Goal: Obtain resource: Download file/media

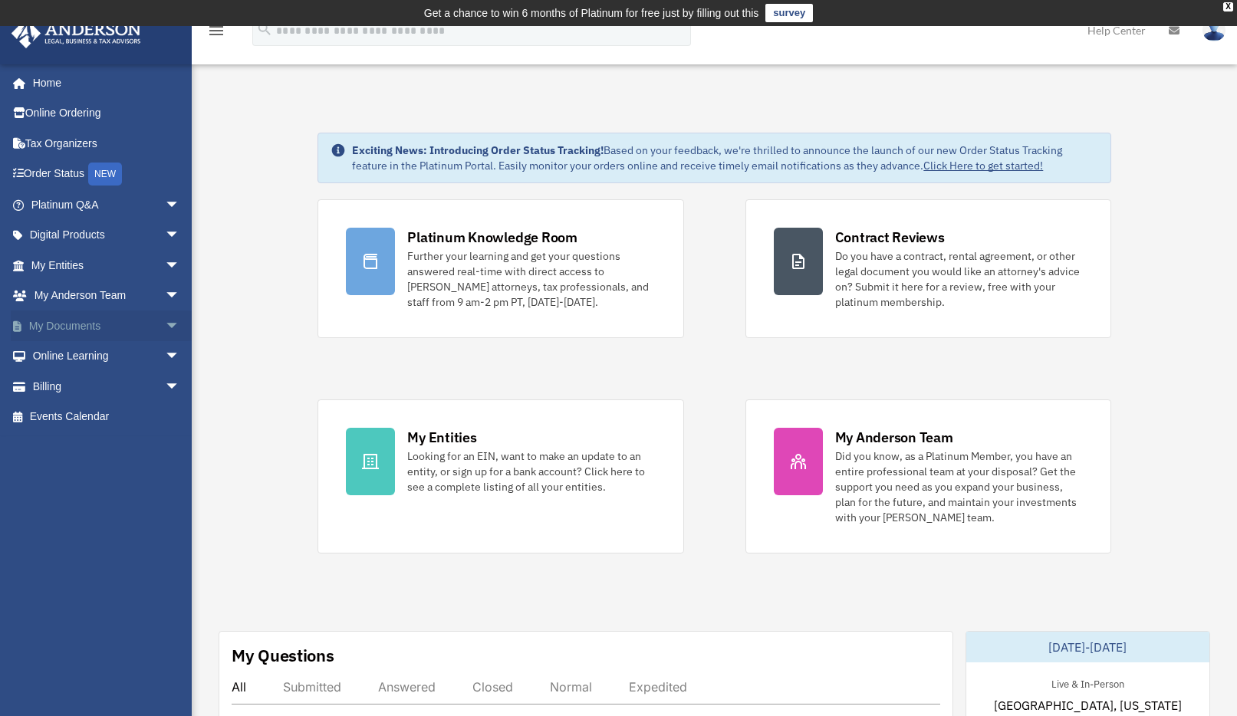
click at [86, 330] on link "My Documents arrow_drop_down" at bounding box center [107, 326] width 192 height 31
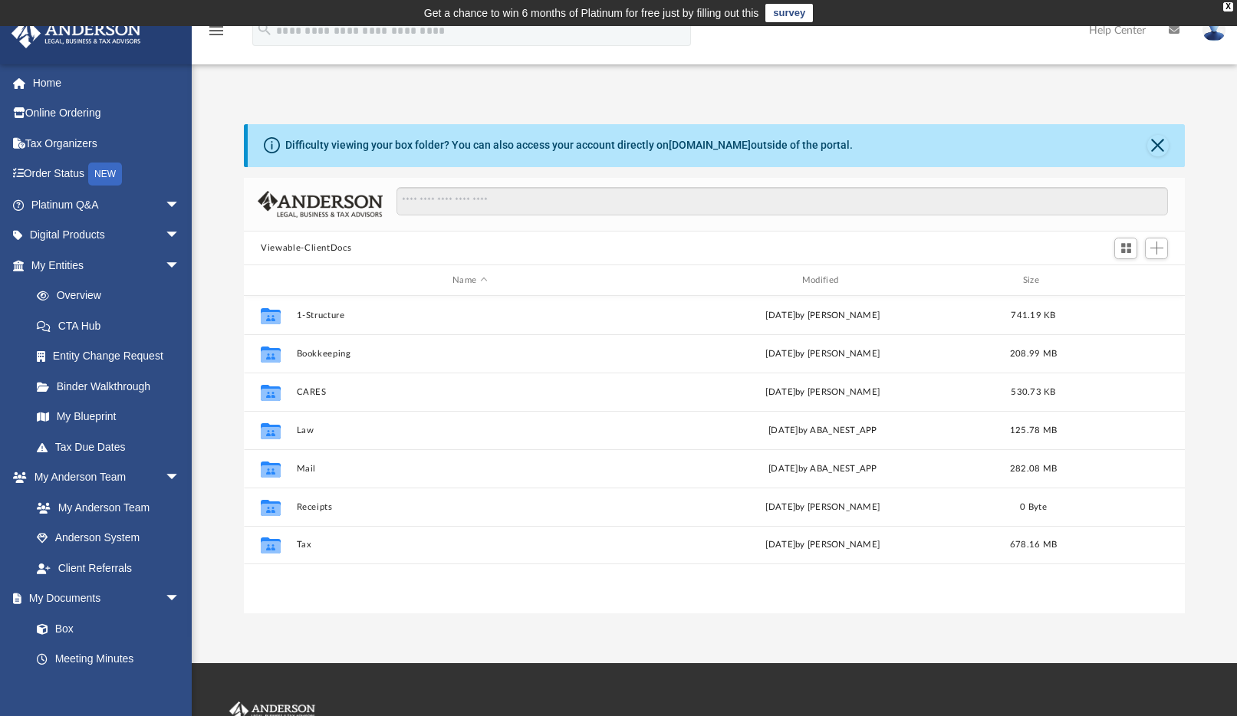
scroll to position [337, 929]
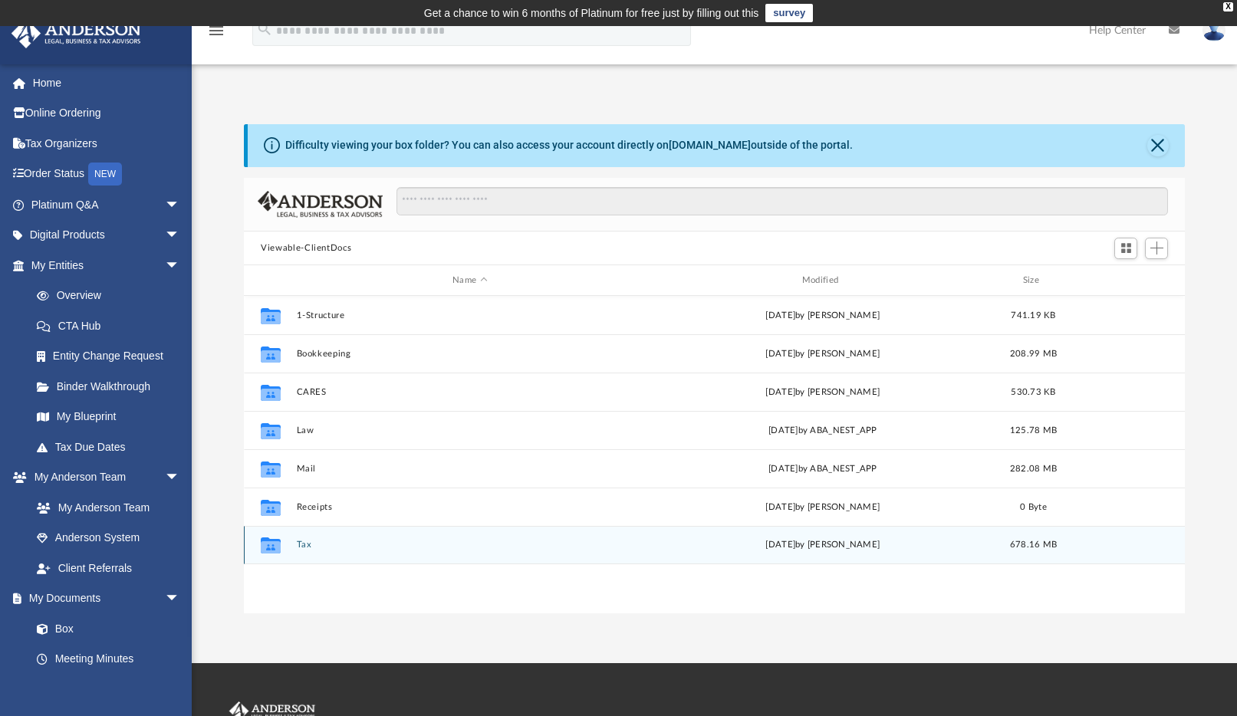
click at [303, 545] on button "Tax" at bounding box center [470, 545] width 347 height 10
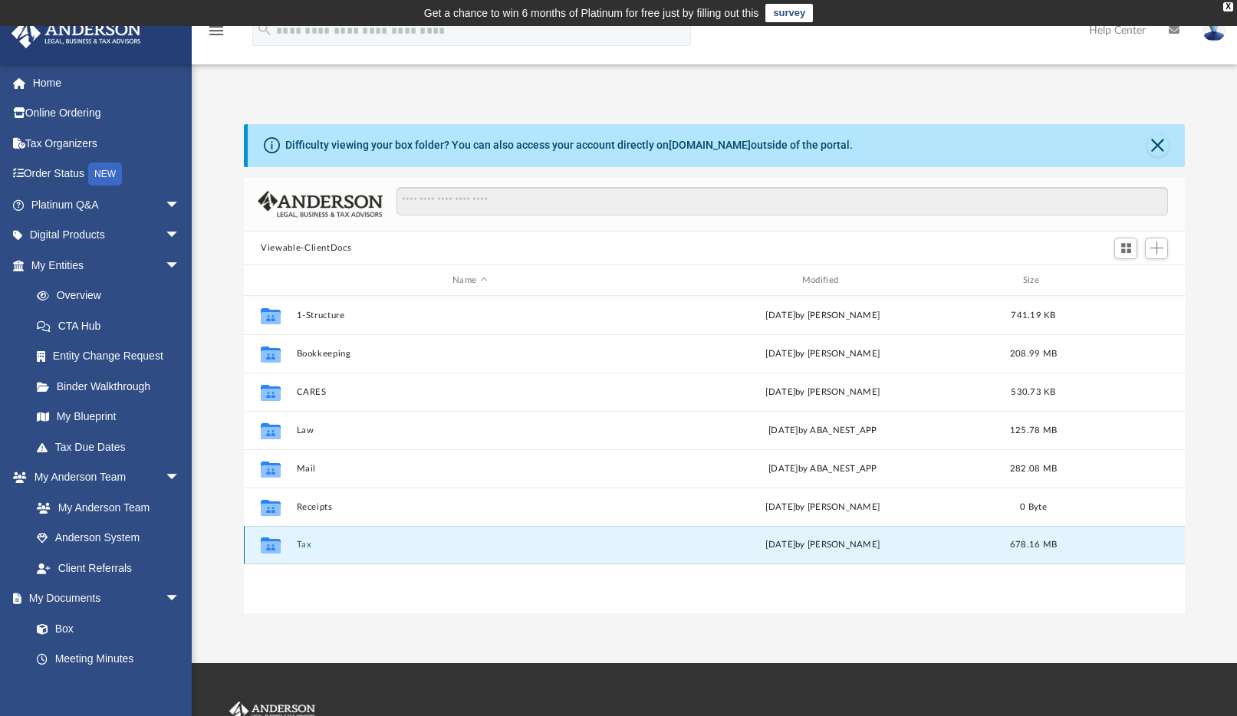
click at [303, 545] on button "Tax" at bounding box center [470, 545] width 347 height 10
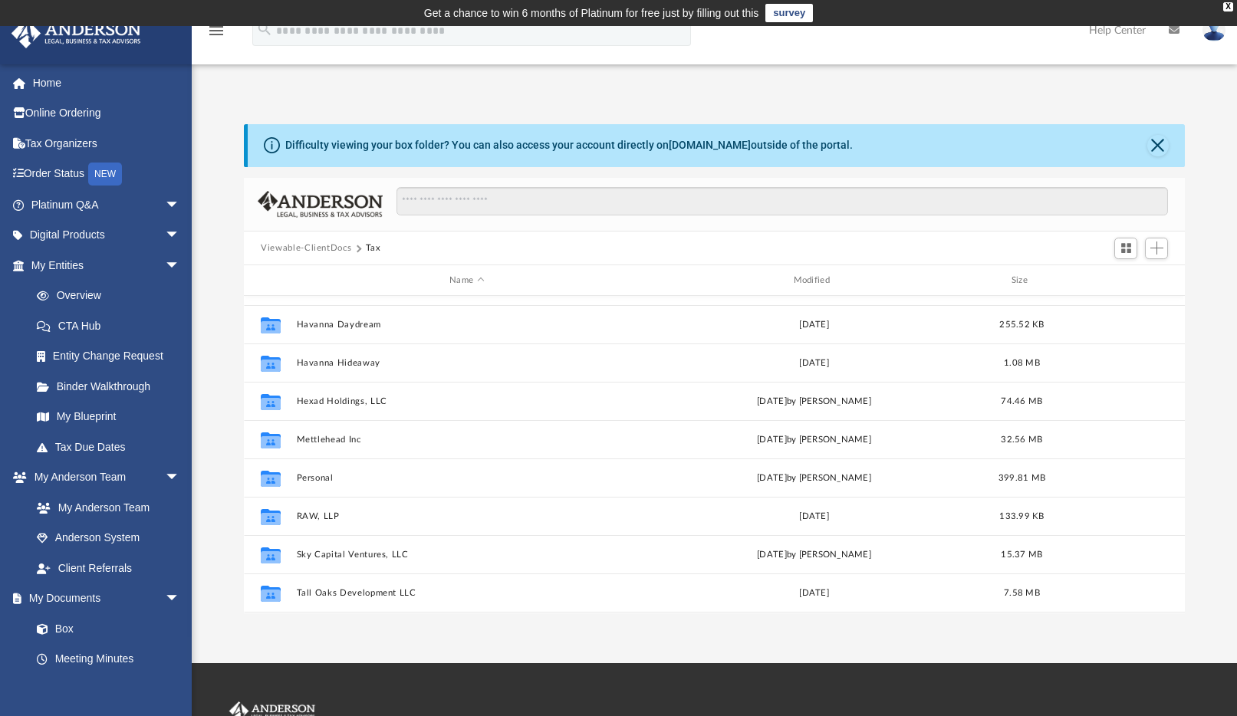
scroll to position [263, 0]
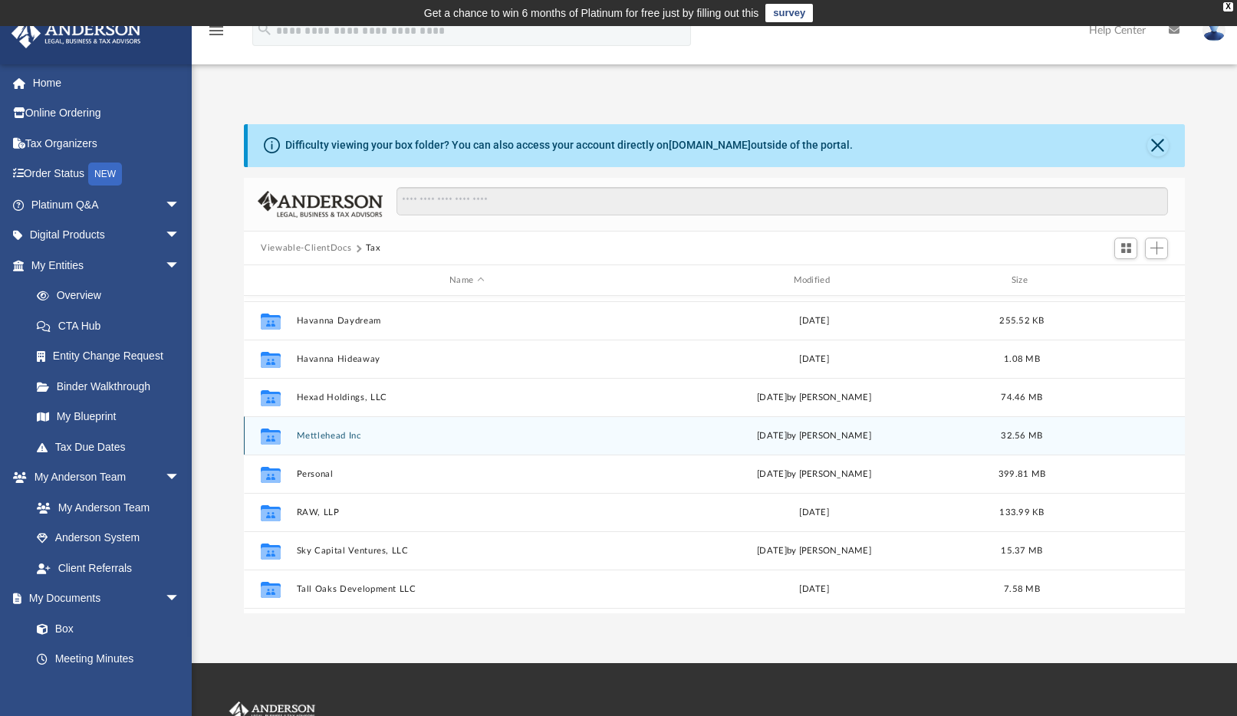
click at [331, 439] on button "Mettlehead Inc" at bounding box center [467, 436] width 341 height 10
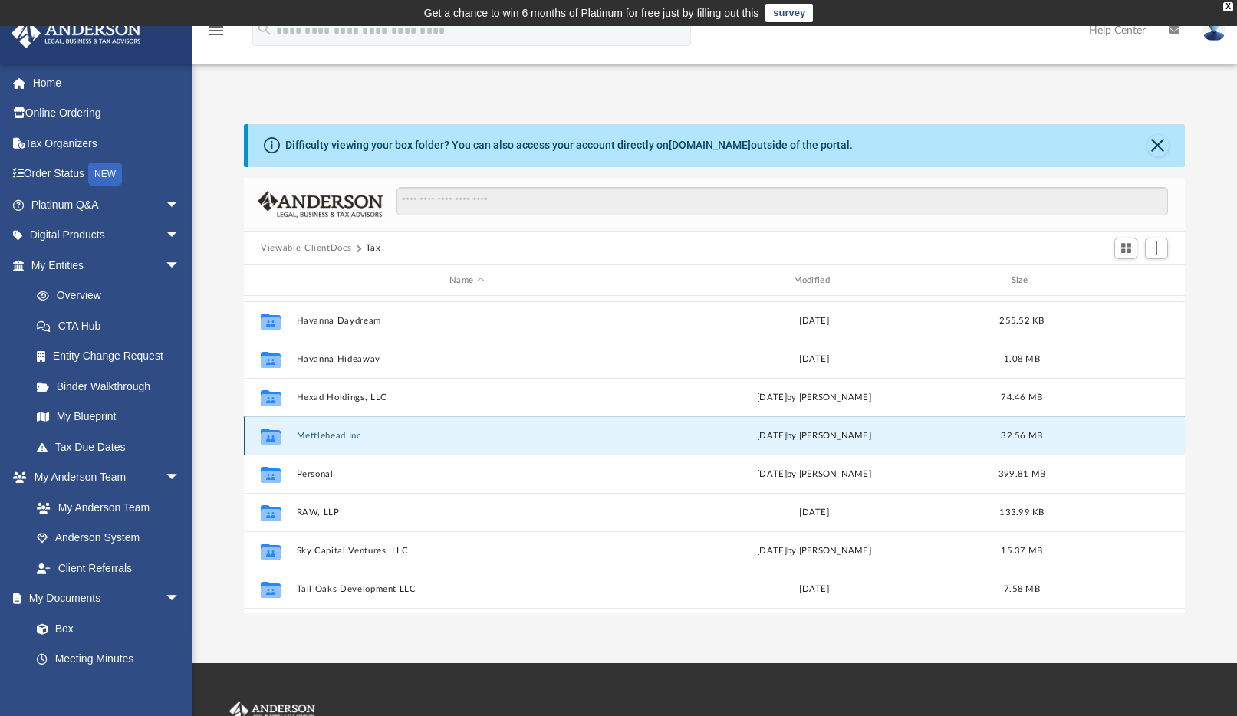
click at [331, 439] on button "Mettlehead Inc" at bounding box center [467, 436] width 341 height 10
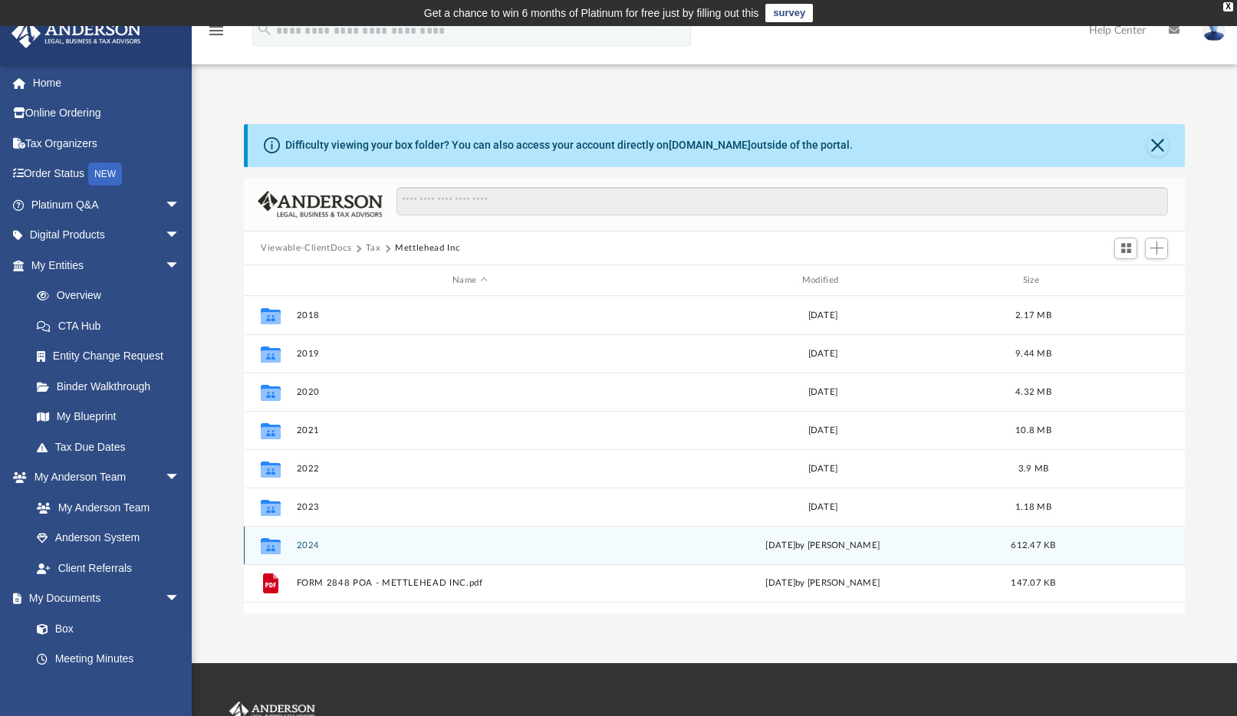
click at [301, 547] on button "2024" at bounding box center [470, 546] width 347 height 10
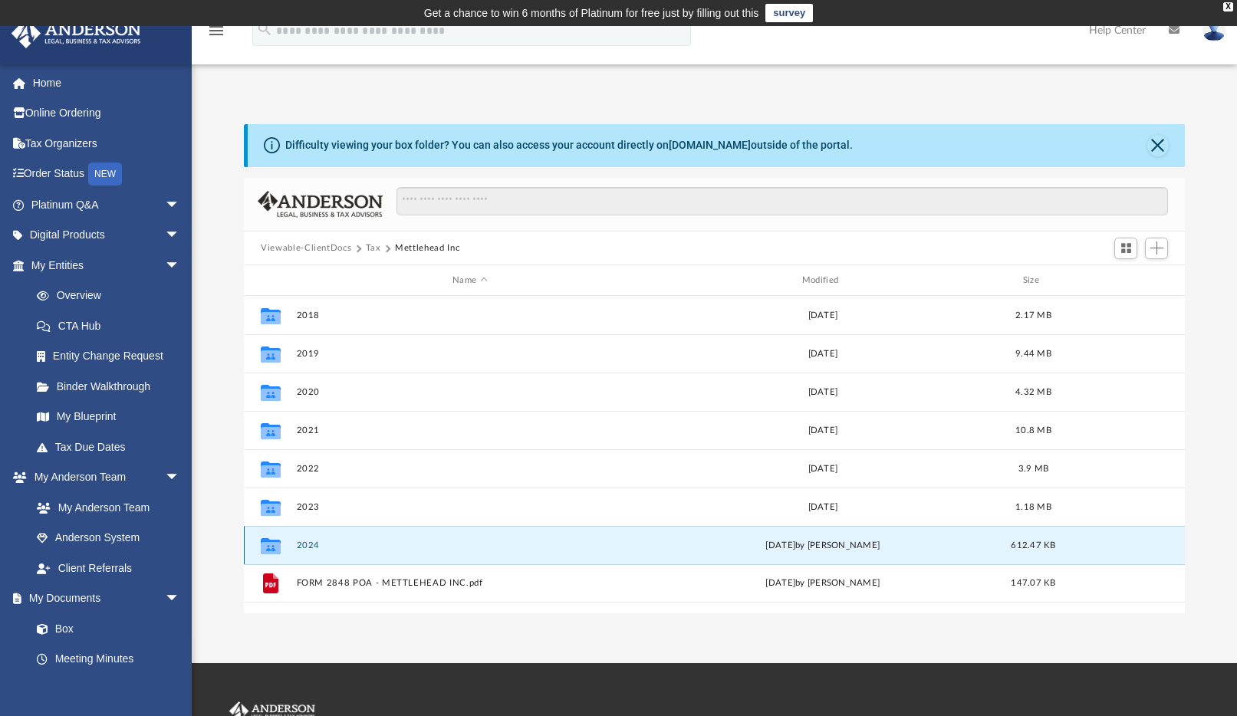
click at [301, 547] on button "2024" at bounding box center [470, 546] width 347 height 10
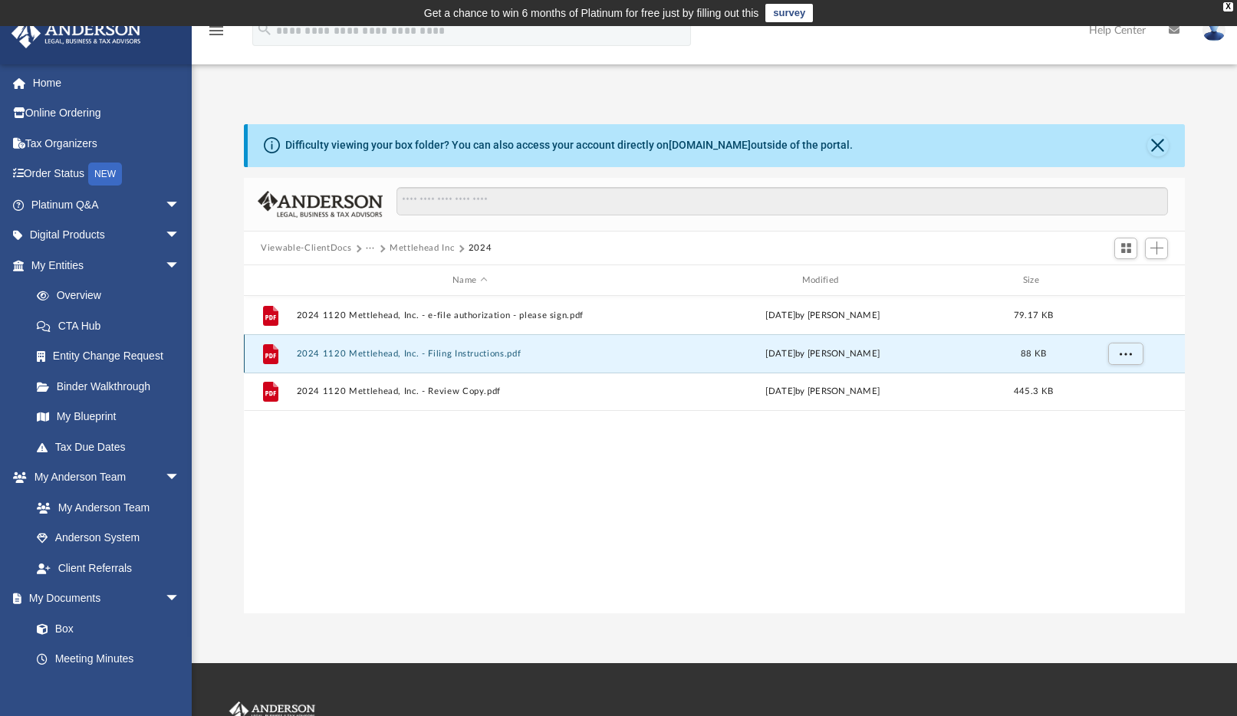
click at [369, 354] on button "2024 1120 Mettlehead, Inc. - Filing Instructions.pdf" at bounding box center [470, 354] width 347 height 10
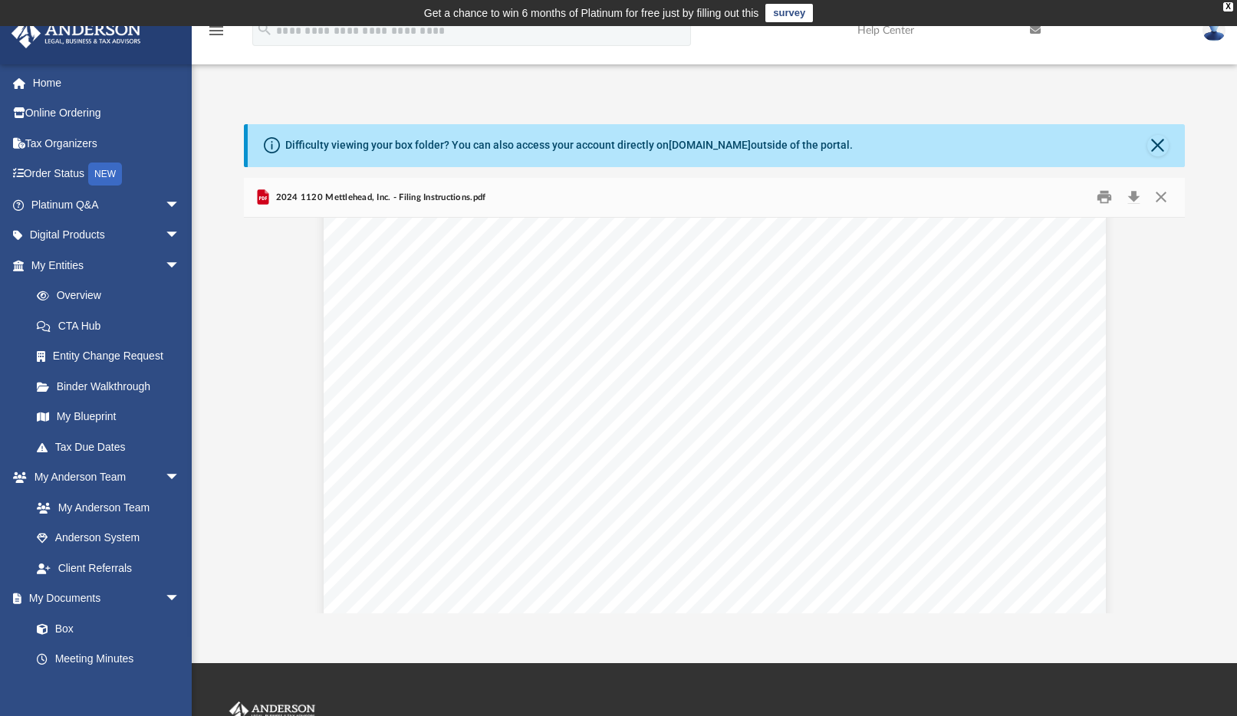
scroll to position [230, 0]
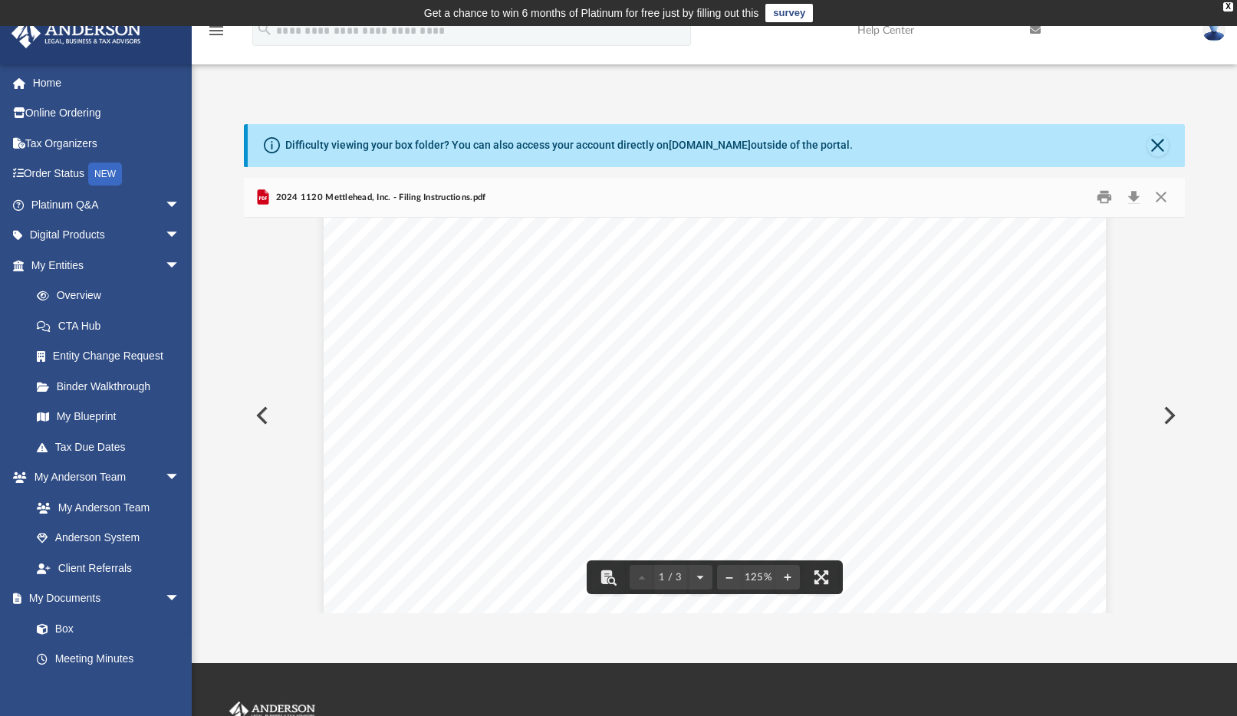
click at [1166, 416] on button "Preview" at bounding box center [1168, 415] width 34 height 43
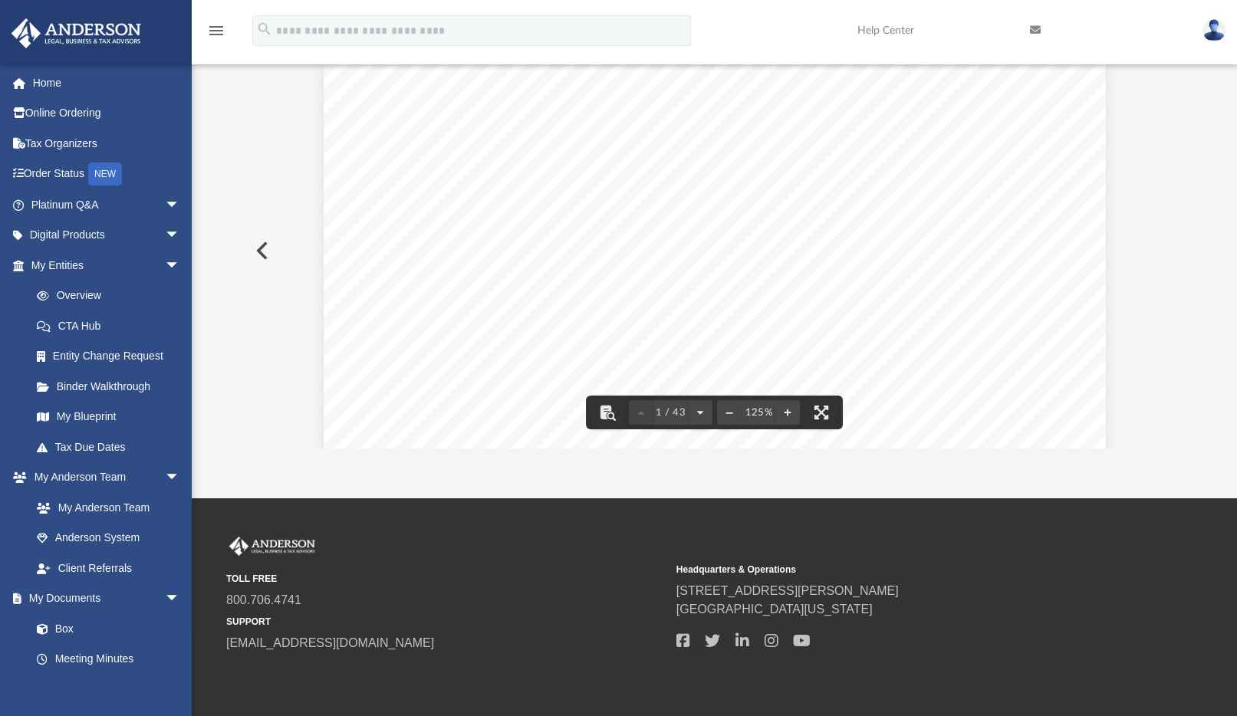
scroll to position [221, 0]
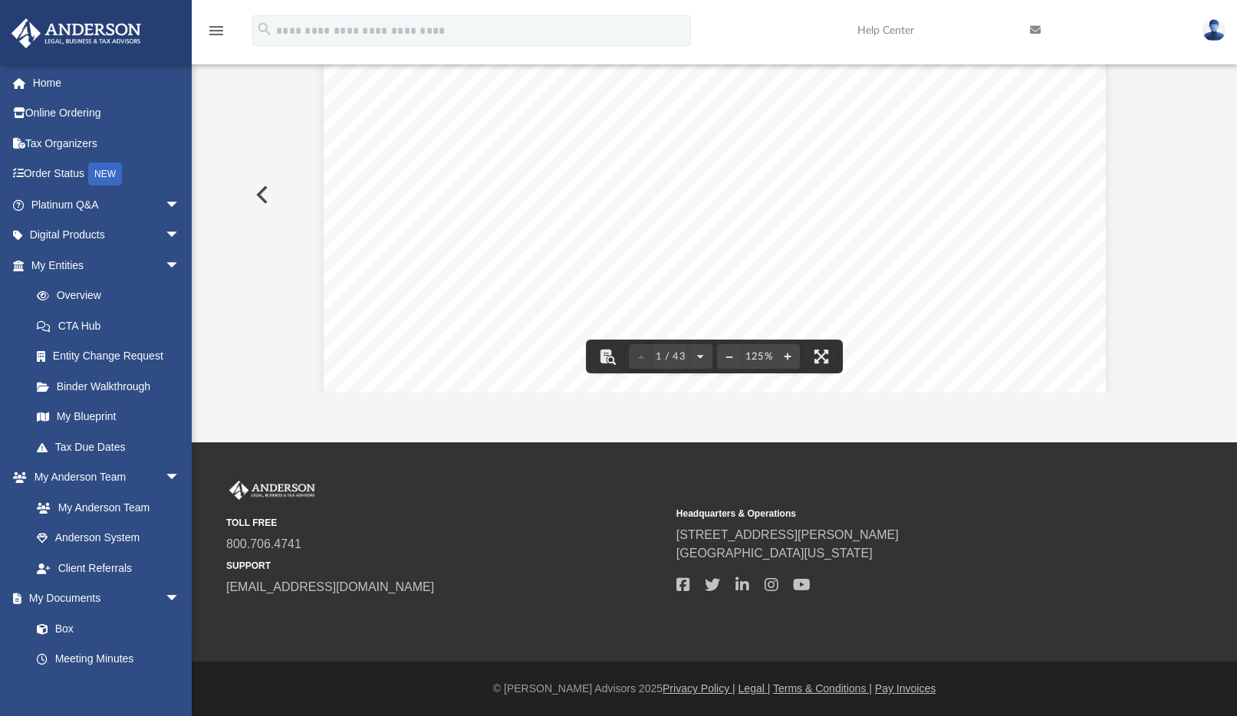
click at [801, 251] on div "426340 [DATE] REVIEW COPY [PERSON_NAME] GLOBAL BUSINESS GROUP, LLC [STREET_ADDR…" at bounding box center [715, 514] width 782 height 1012
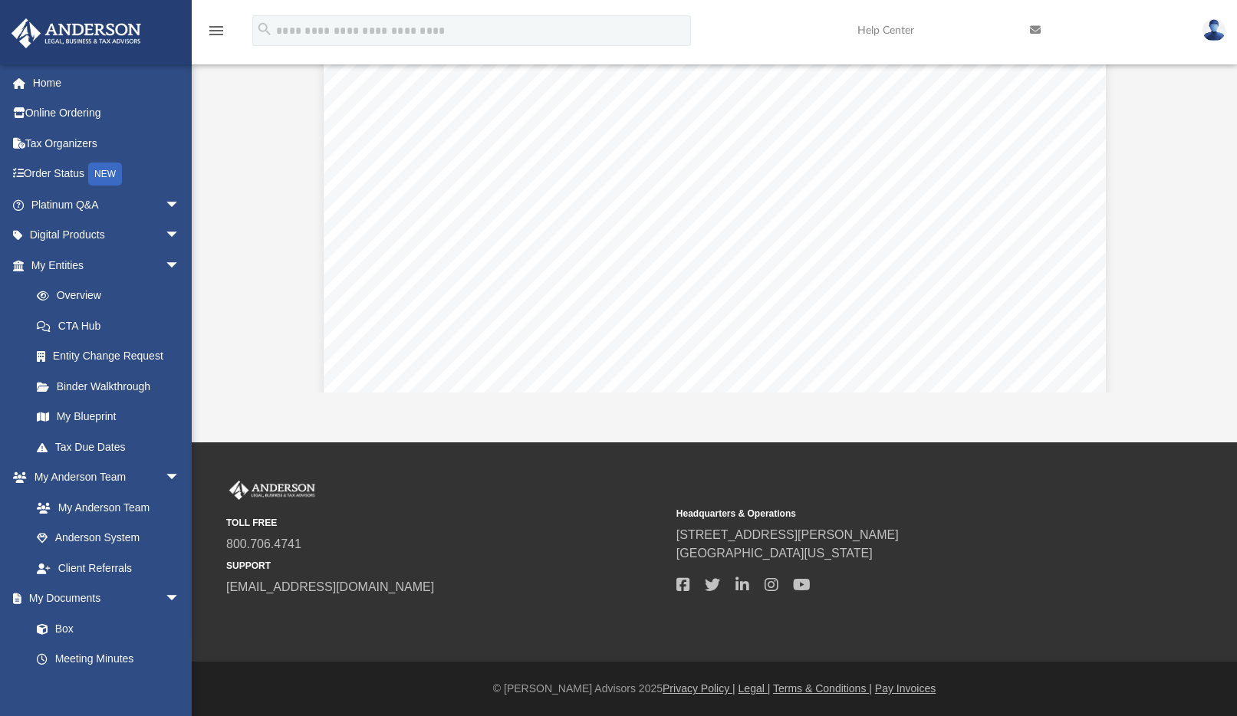
scroll to position [28810, 0]
